Goal: Information Seeking & Learning: Learn about a topic

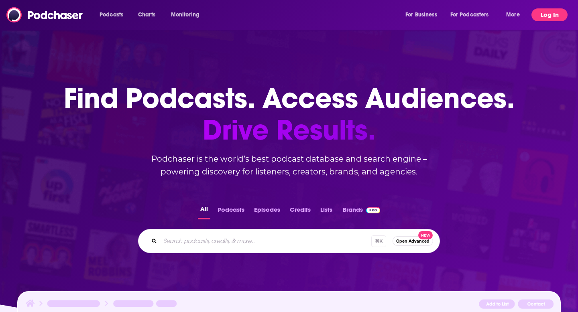
click at [552, 16] on button "Log In" at bounding box center [549, 14] width 36 height 13
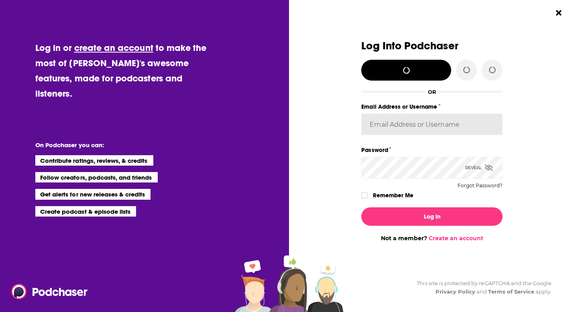
type input "WunderTanya"
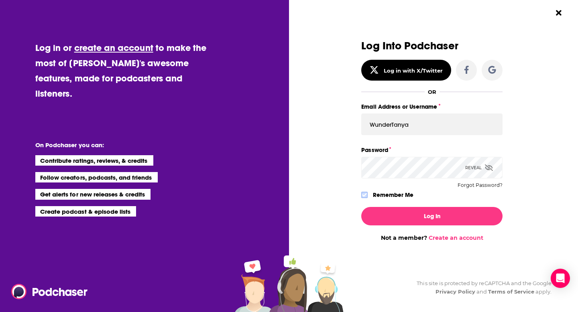
click at [365, 195] on icon "Dialog" at bounding box center [364, 195] width 5 height 5
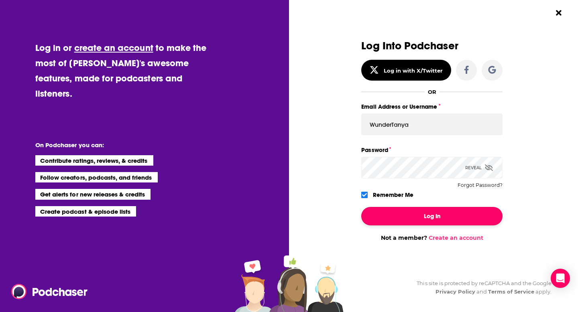
click at [375, 214] on button "Log In" at bounding box center [431, 216] width 141 height 18
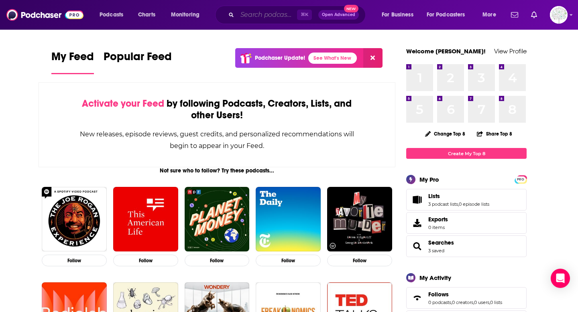
click at [270, 14] on input "Search podcasts, credits, & more..." at bounding box center [267, 14] width 60 height 13
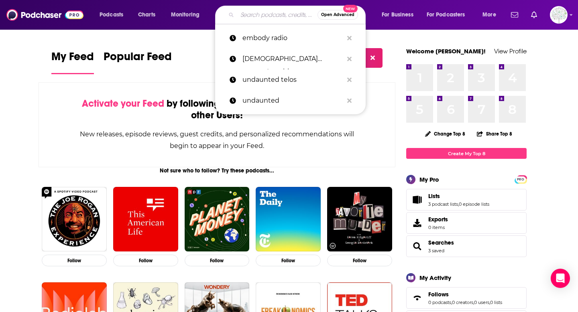
paste input "THE SHIT NO ONE TELLS YOU ABOUT WRITING"
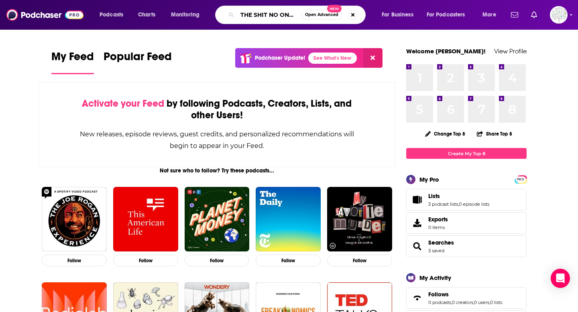
scroll to position [0, 80]
type input "THE SHIT NO ONE TELLS YOU ABOUT WRITING"
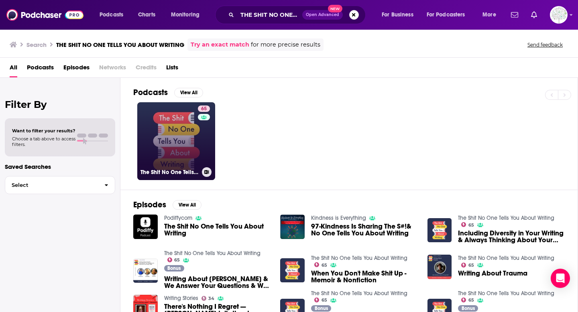
click at [173, 144] on link "65 The Shit No One Tells You About Writing" at bounding box center [176, 141] width 78 height 78
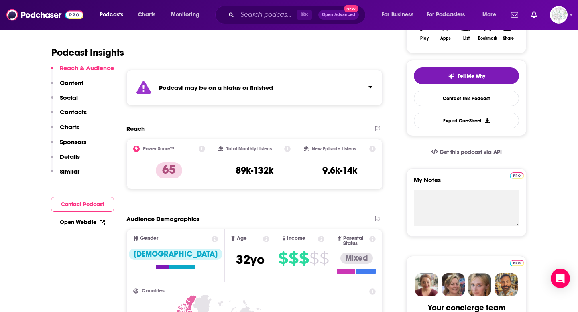
scroll to position [158, 0]
